Goal: Information Seeking & Learning: Check status

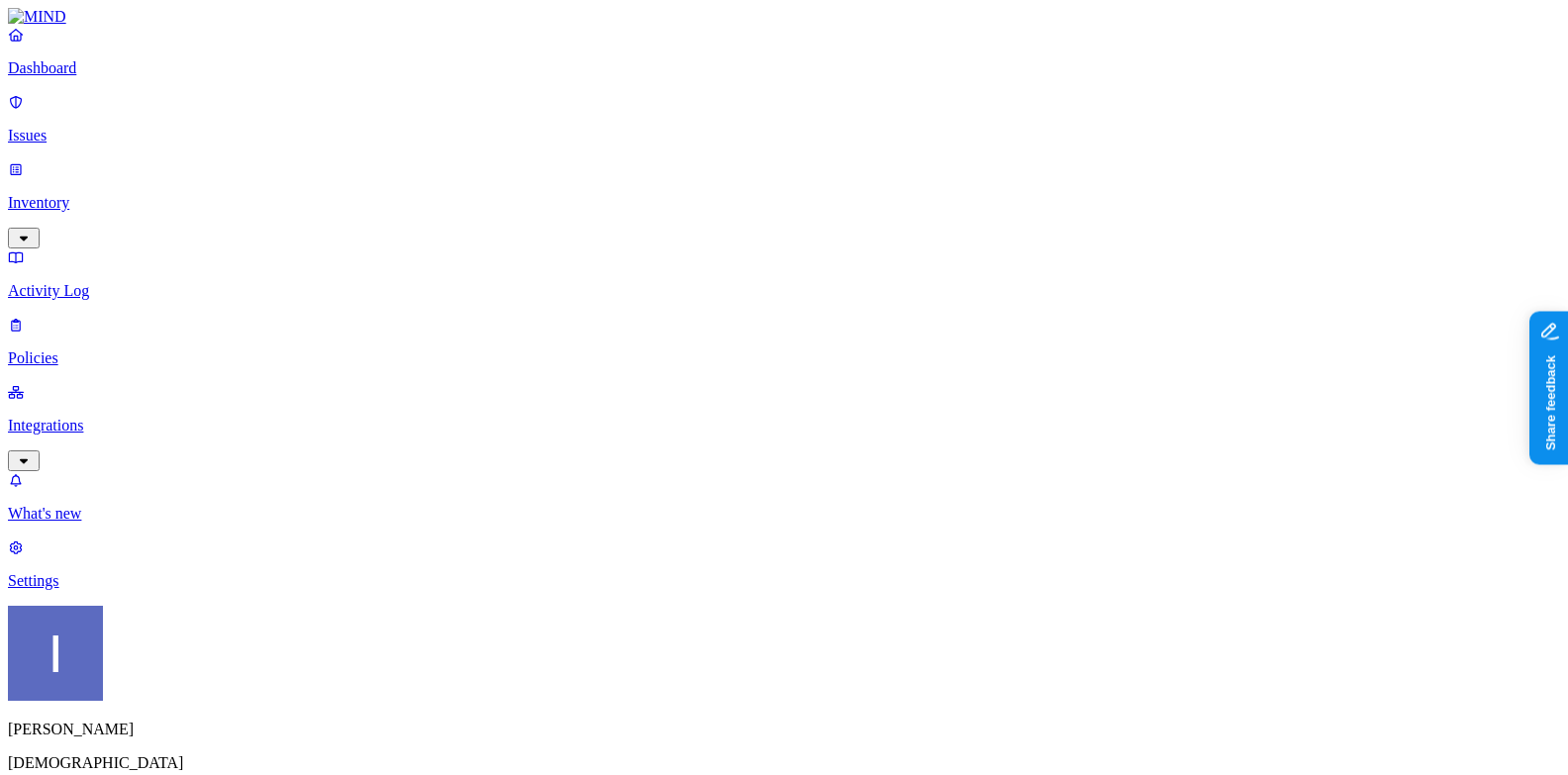
click at [83, 416] on p "Integrations" at bounding box center [784, 425] width 1552 height 18
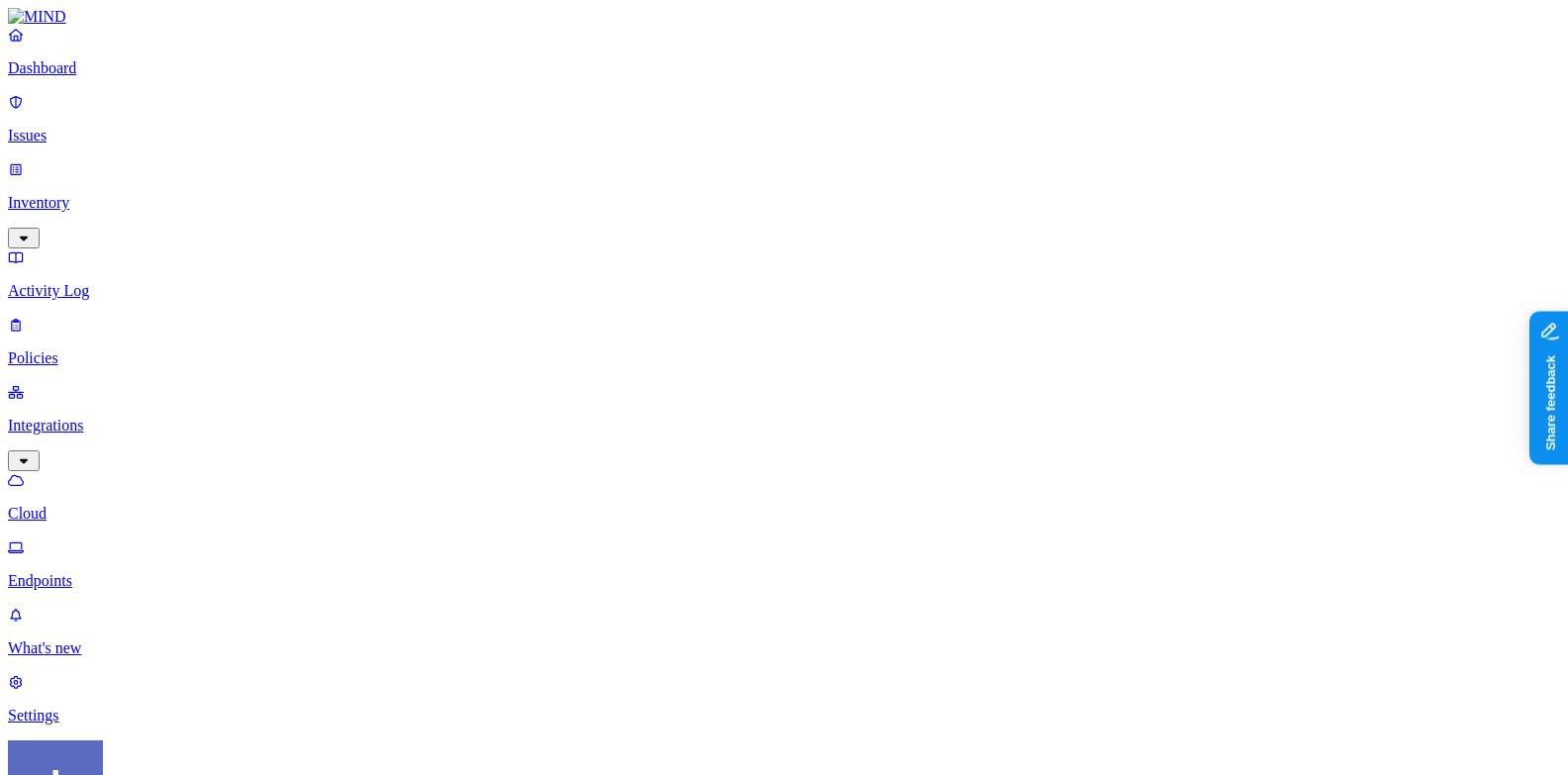
click at [83, 572] on p "Endpoints" at bounding box center [784, 581] width 1552 height 18
click at [186, 749] on html "Dashboard Issues Inventory Activity Log Policies Integrations Cloud Endpoints W…" at bounding box center [784, 700] width 1568 height 1399
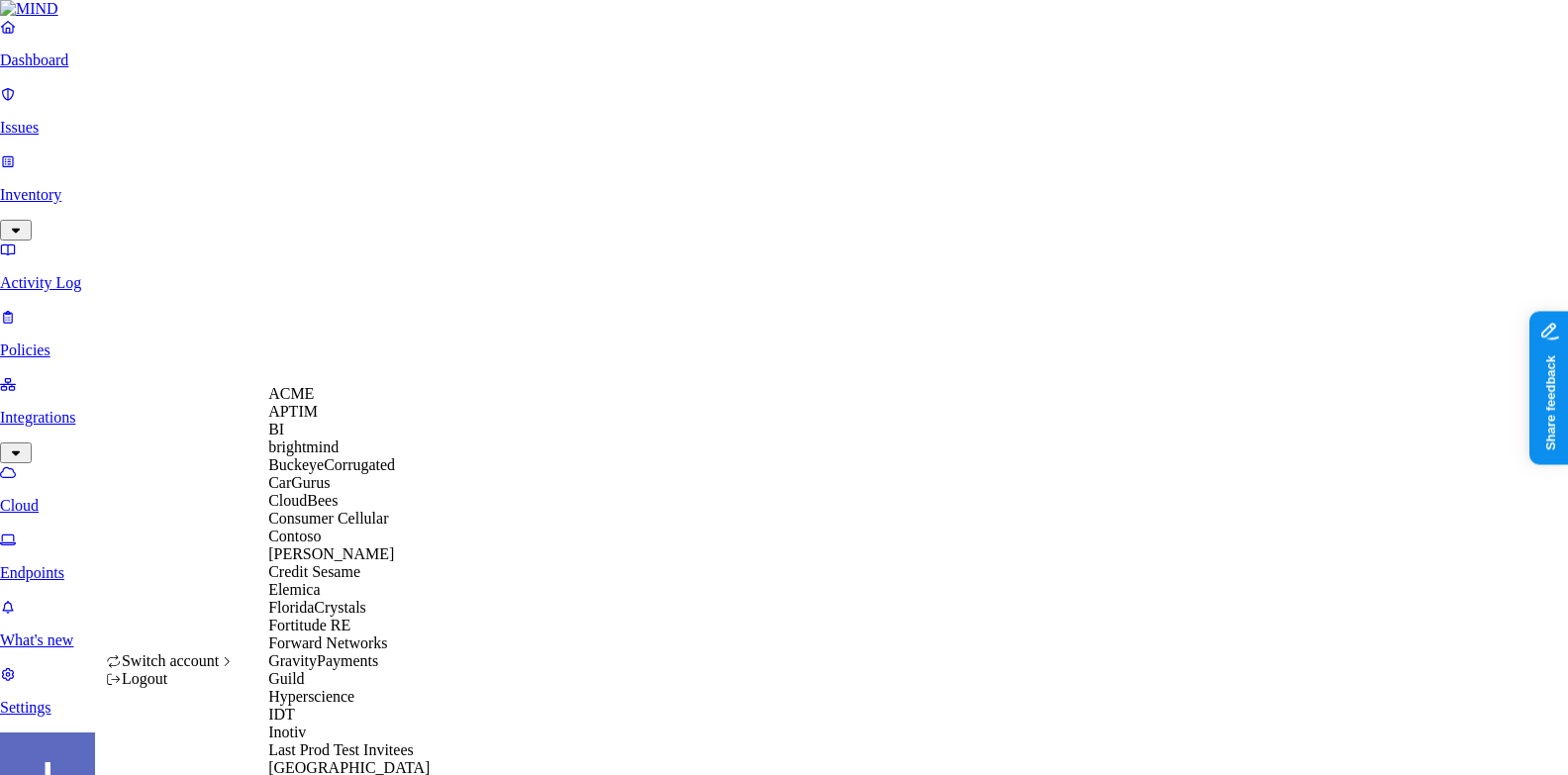
scroll to position [1266, 0]
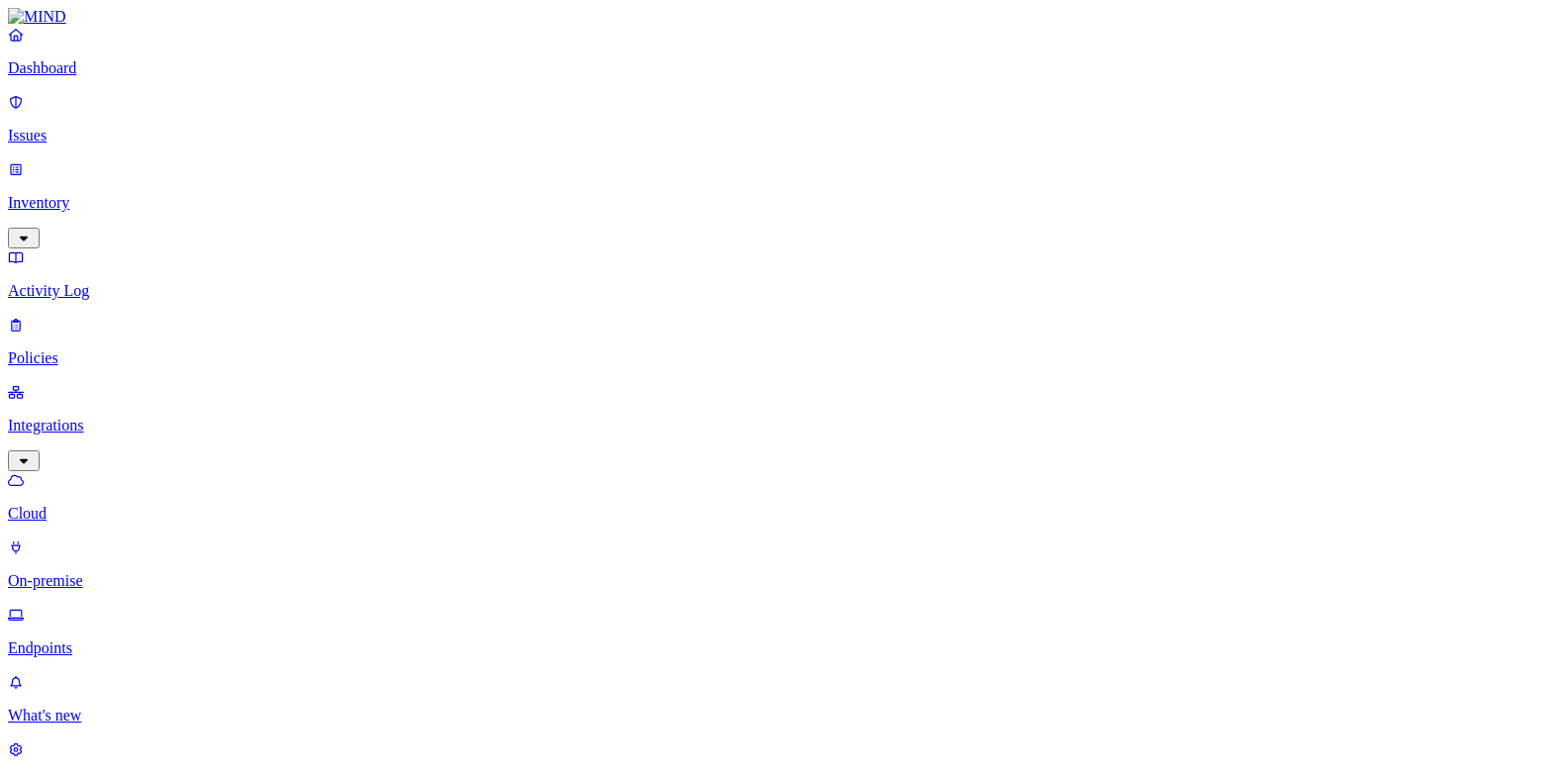
click at [73, 774] on p "Settings" at bounding box center [784, 783] width 1552 height 18
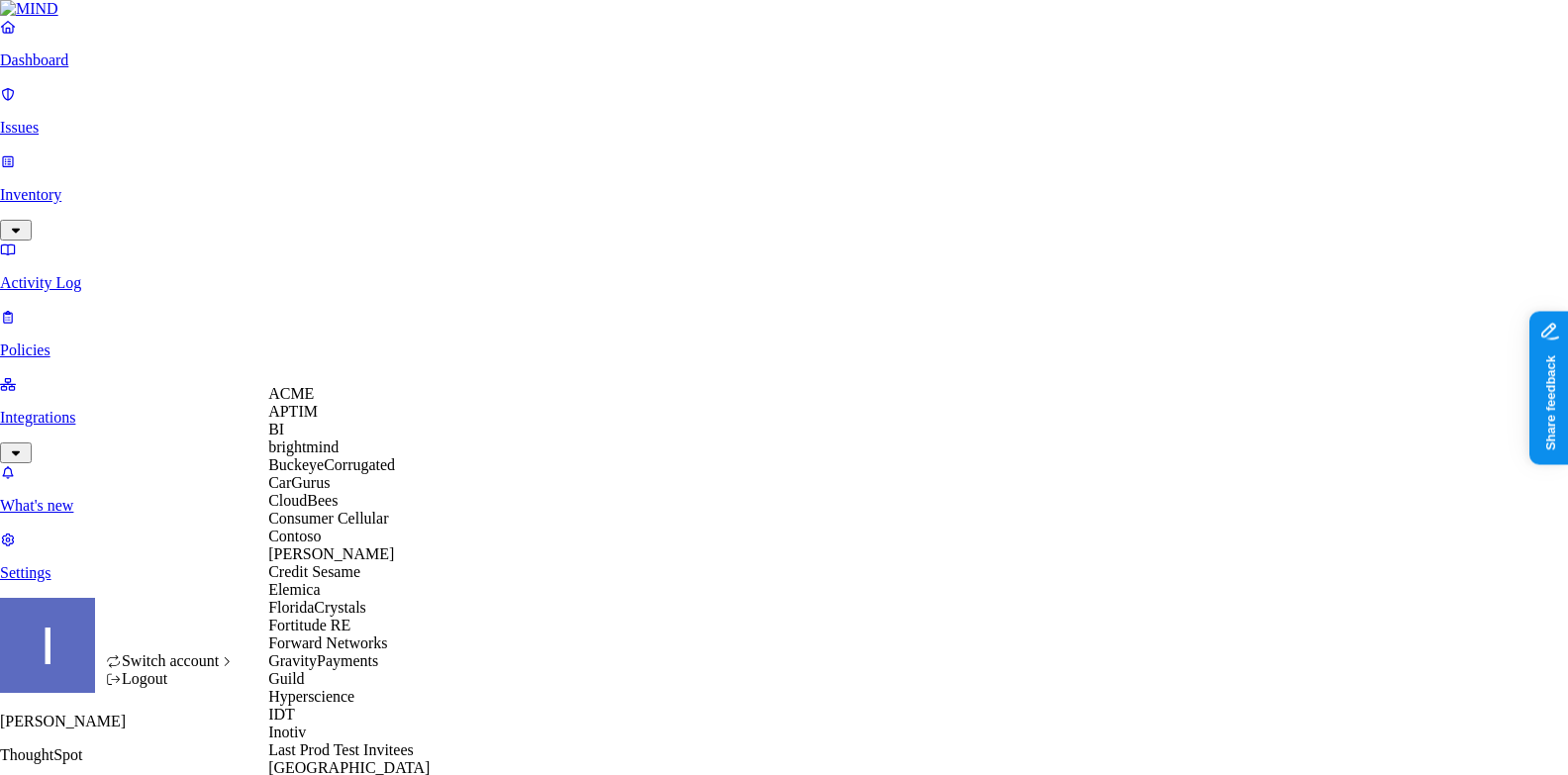
scroll to position [1175, 0]
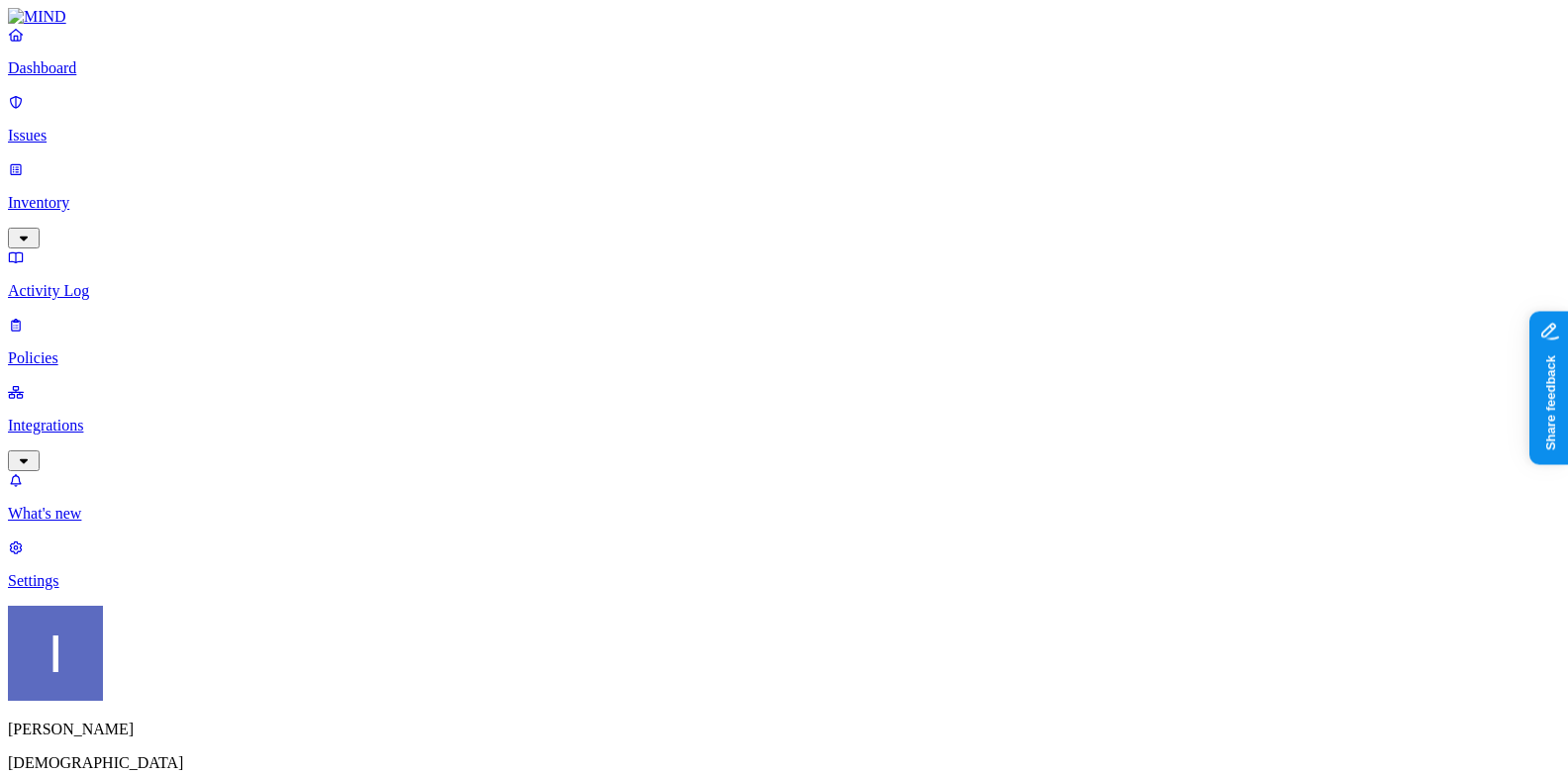
click at [128, 416] on p "Integrations" at bounding box center [784, 425] width 1552 height 18
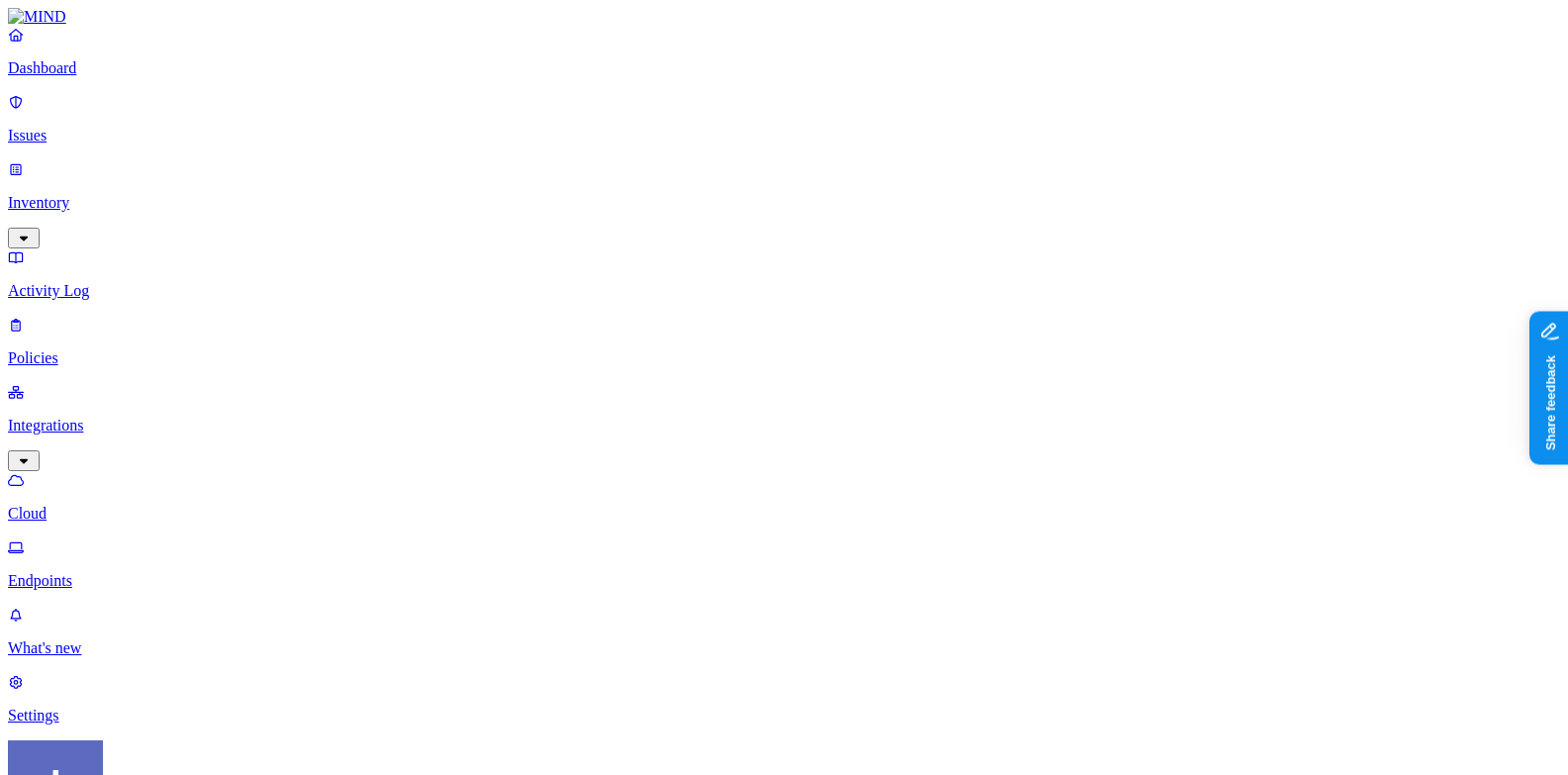
click at [128, 572] on p "Endpoints" at bounding box center [784, 581] width 1552 height 18
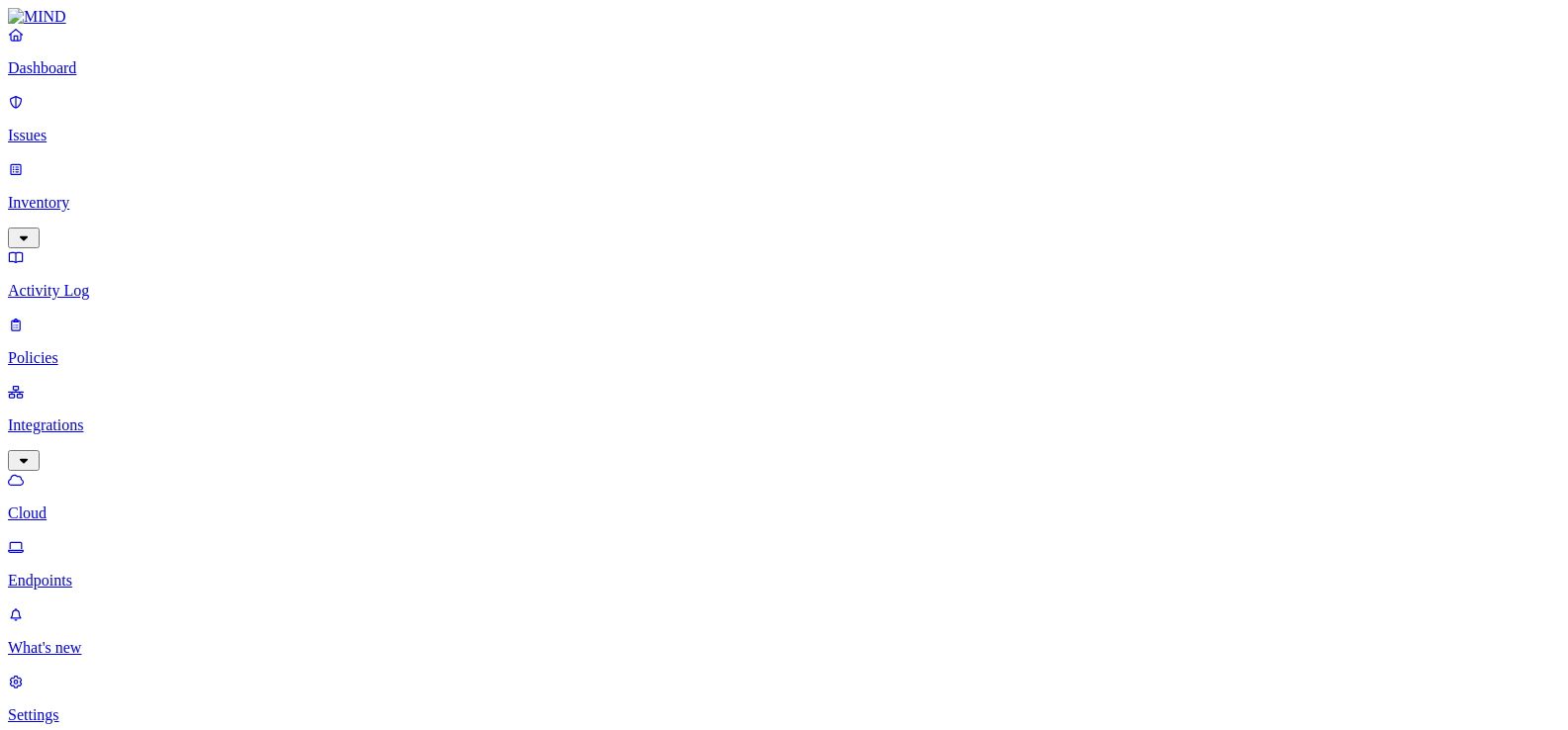
type input "cpc-"
